Goal: Information Seeking & Learning: Learn about a topic

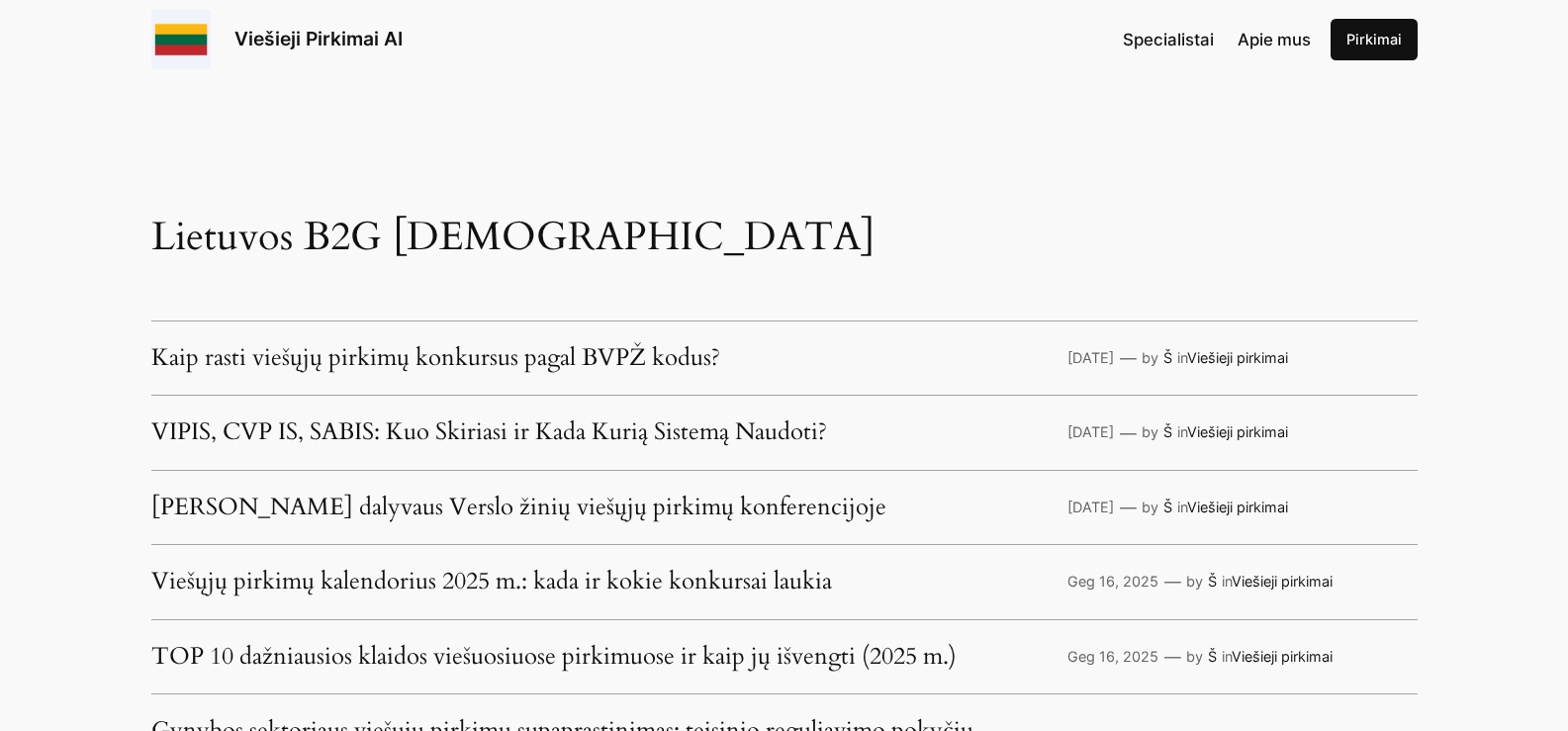
scroll to position [4651, 0]
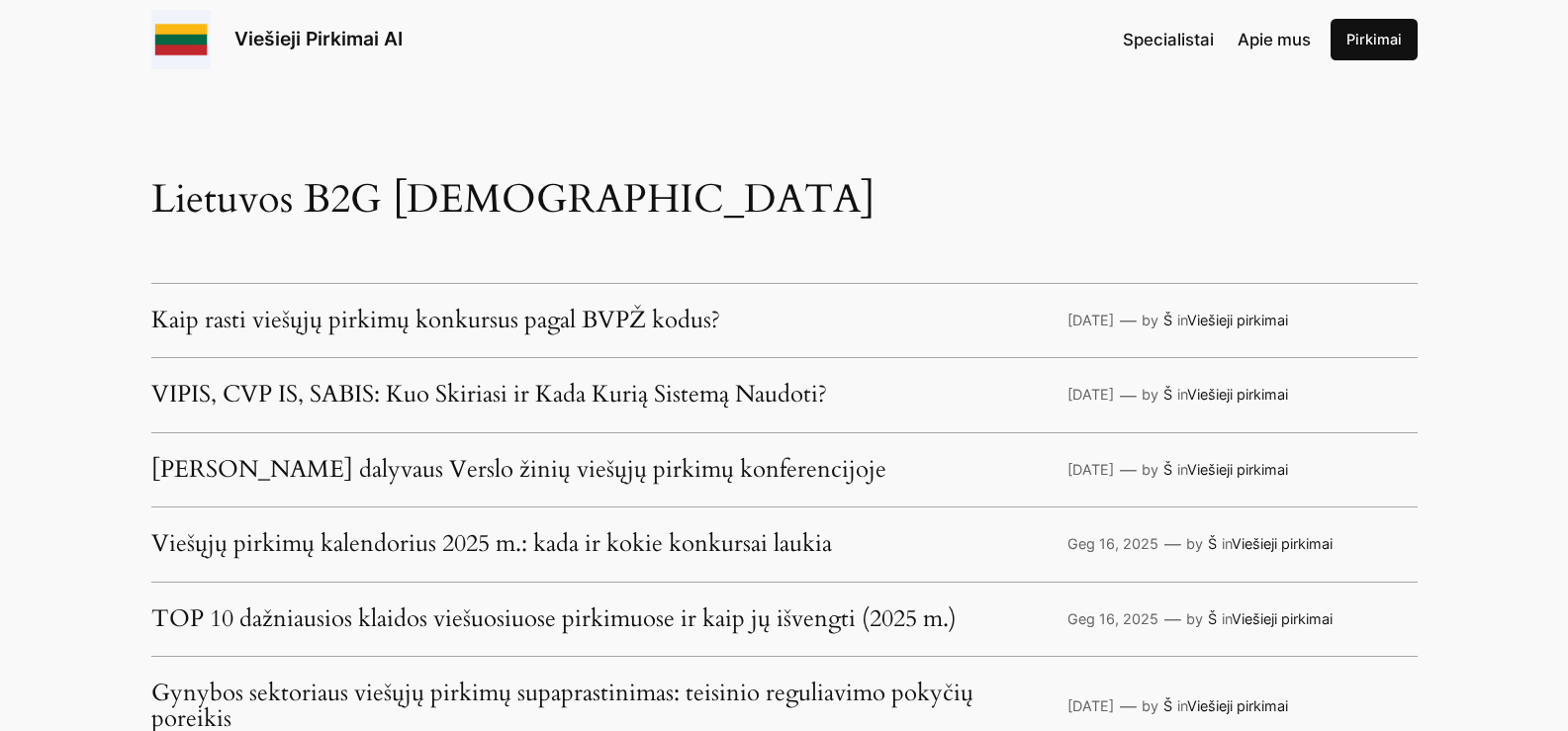
click at [1176, 35] on span "Specialistai" at bounding box center [1169, 40] width 91 height 20
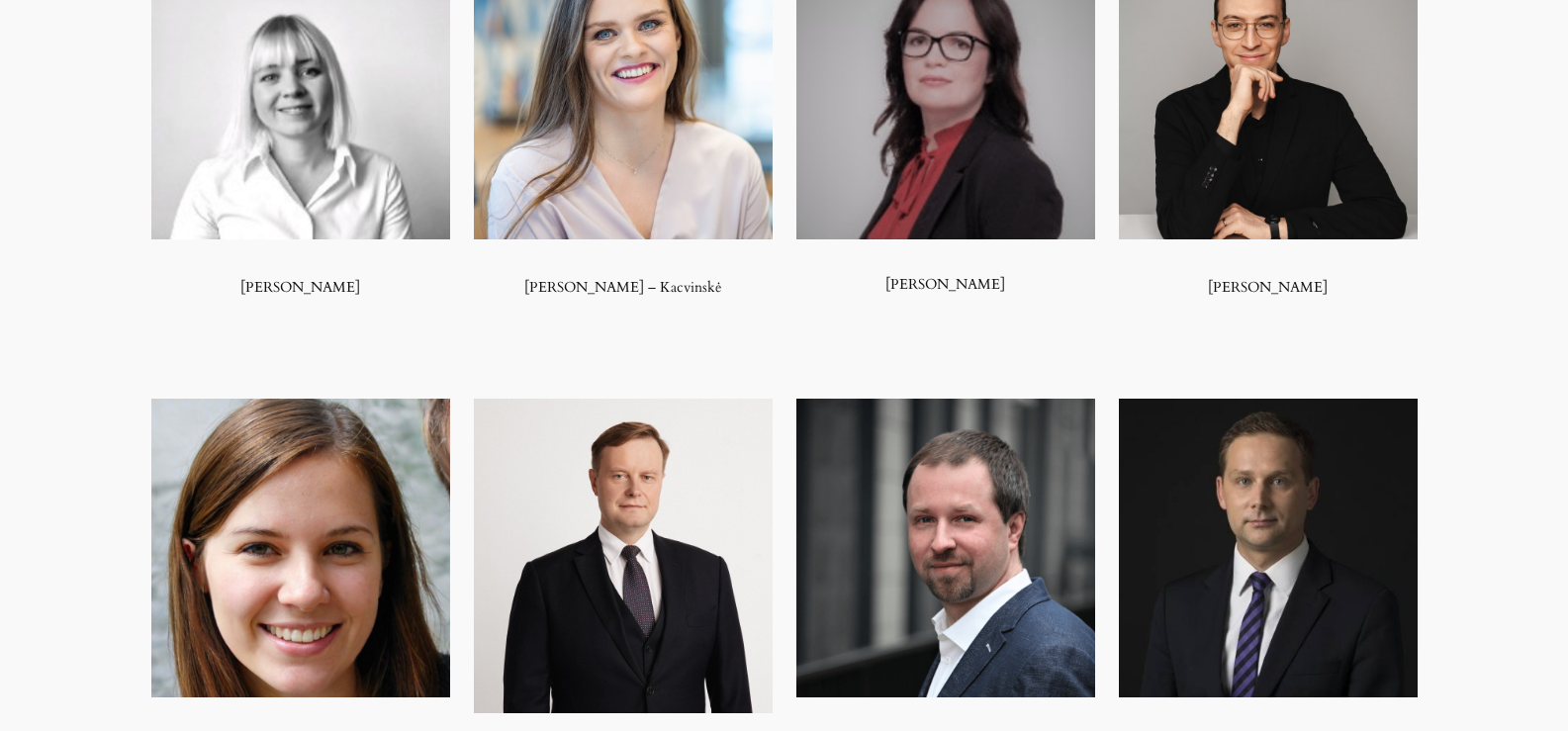
scroll to position [1187, 0]
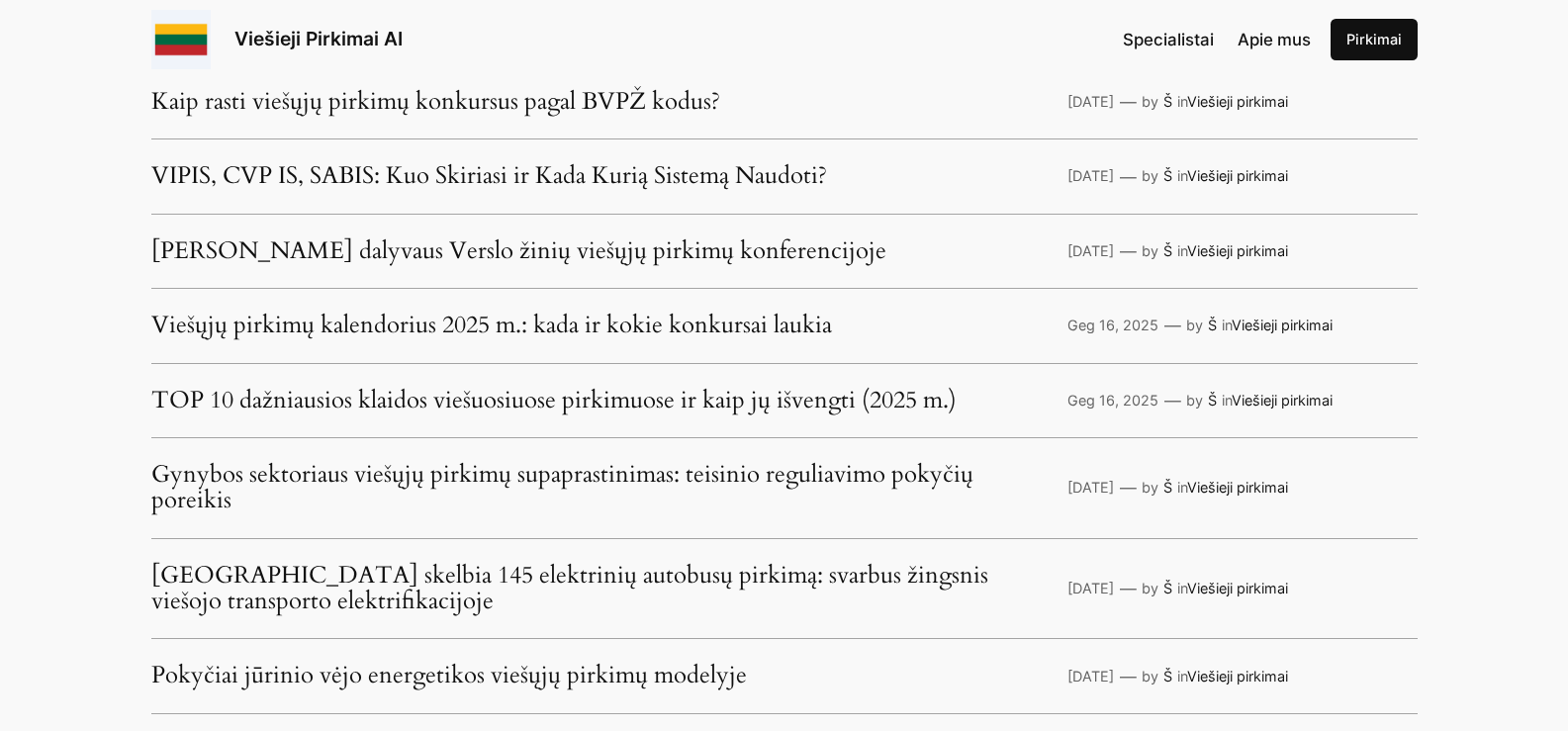
scroll to position [4651, 0]
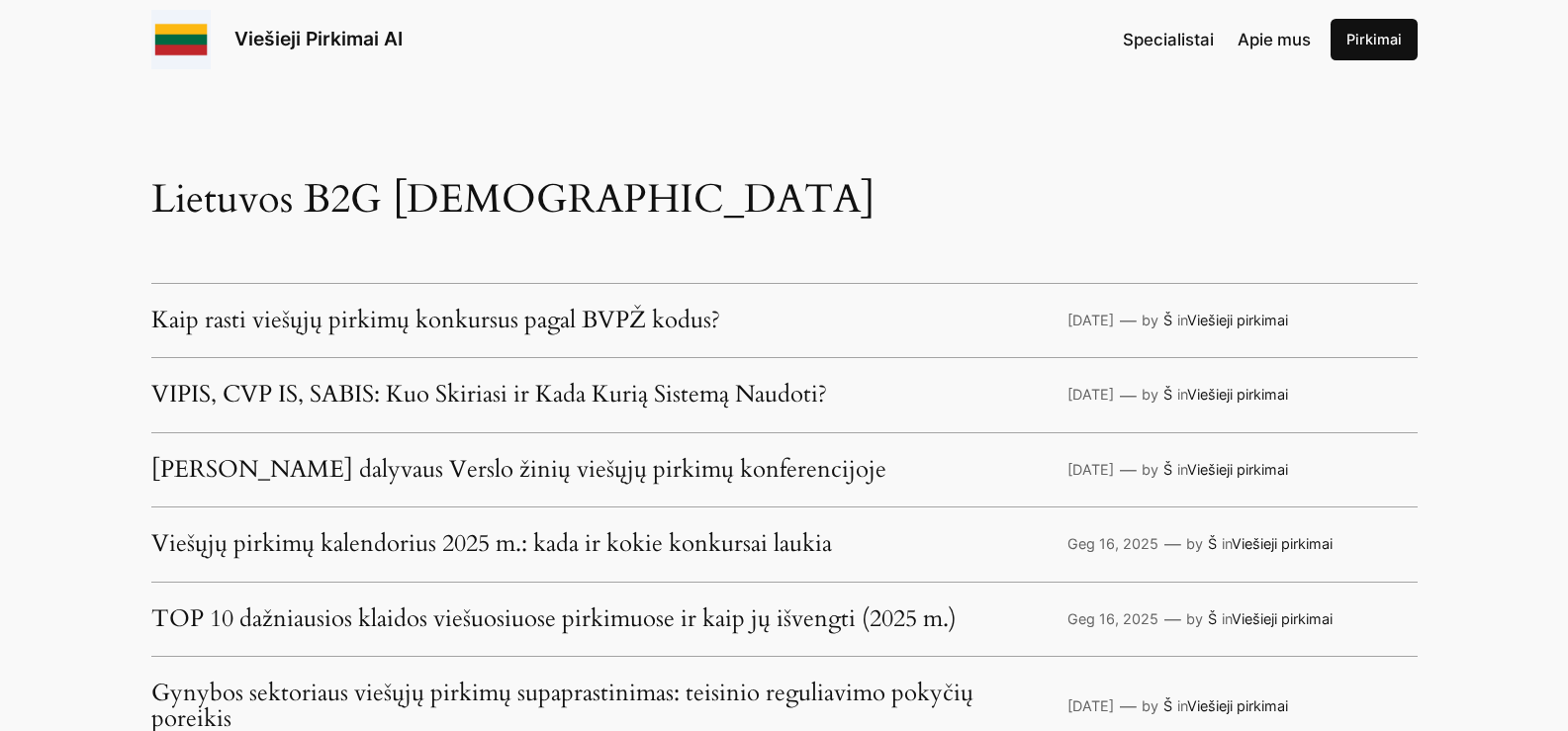
click at [280, 483] on link "[PERSON_NAME] dalyvaus Verslo žinių viešųjų pirkimų konferencijoje" at bounding box center [519, 470] width 735 height 26
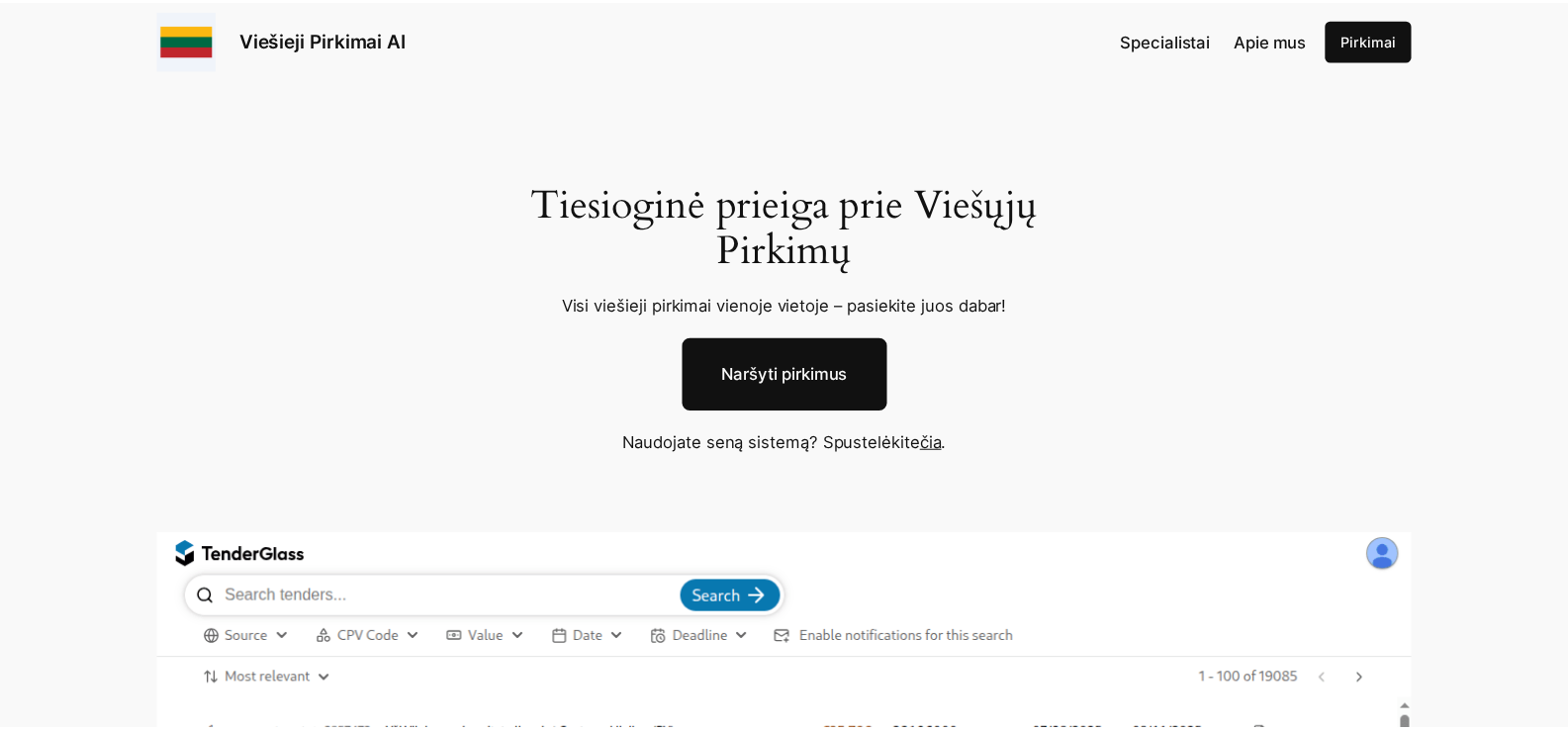
scroll to position [4651, 0]
